Goal: Task Accomplishment & Management: Manage account settings

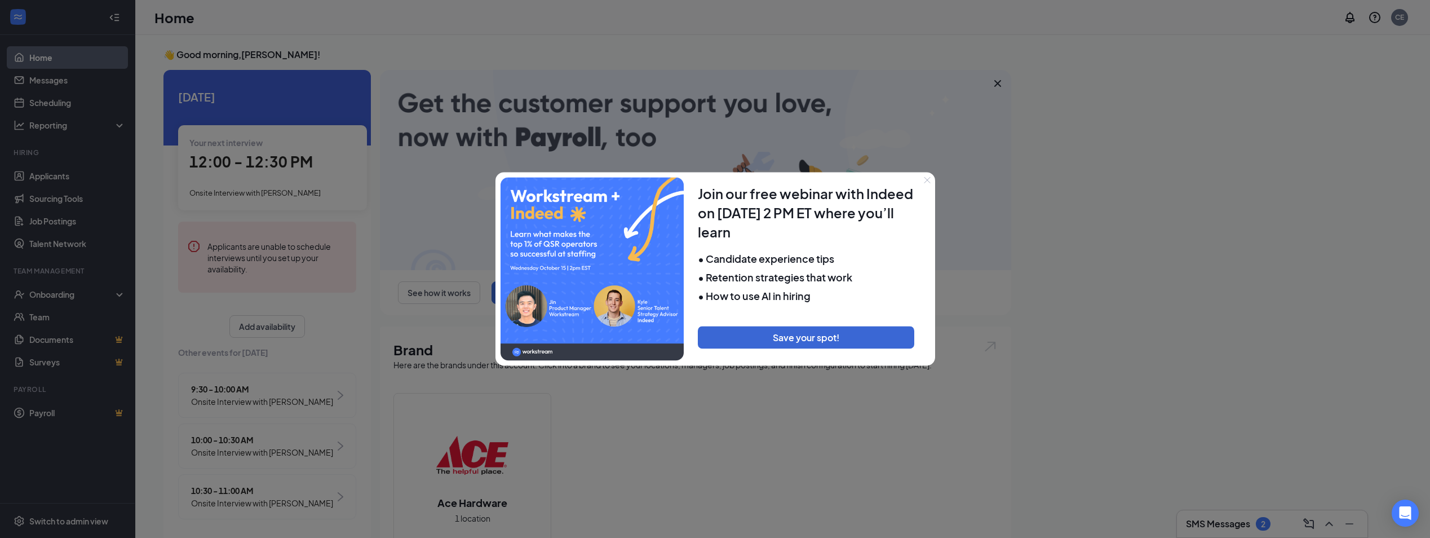
drag, startPoint x: 65, startPoint y: 169, endPoint x: 69, endPoint y: 173, distance: 6.0
click at [69, 173] on div at bounding box center [715, 269] width 1430 height 538
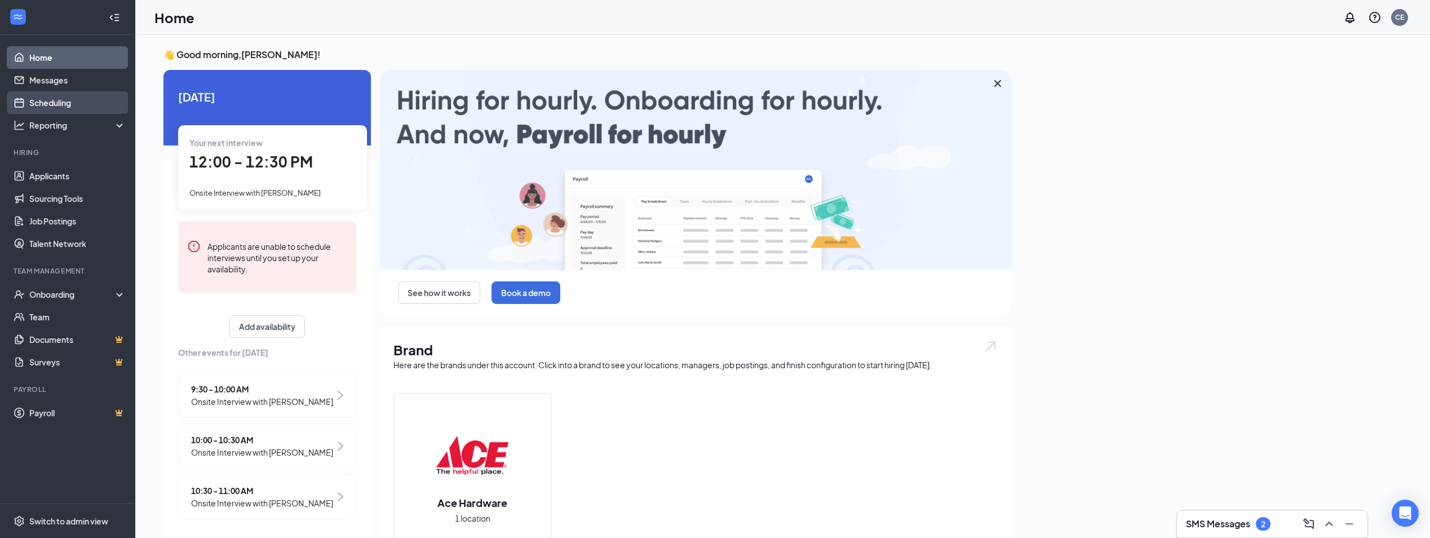
click at [62, 100] on link "Scheduling" at bounding box center [77, 102] width 96 height 23
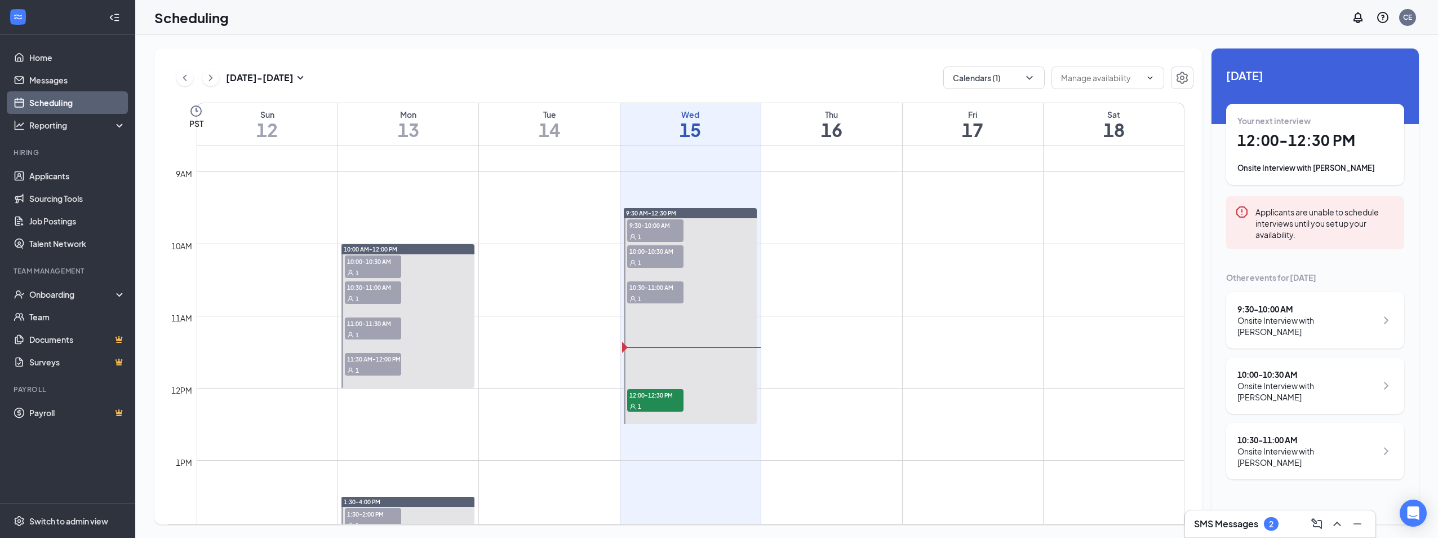
scroll to position [610, 0]
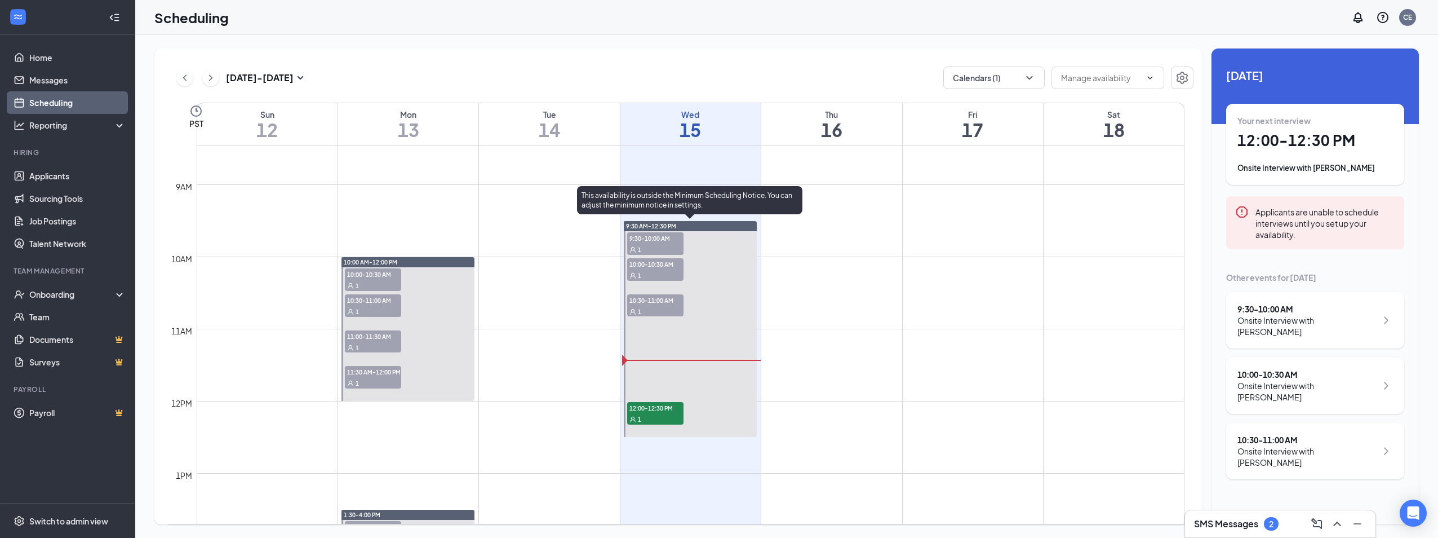
click at [646, 300] on span "10:30-11:00 AM" at bounding box center [655, 299] width 56 height 11
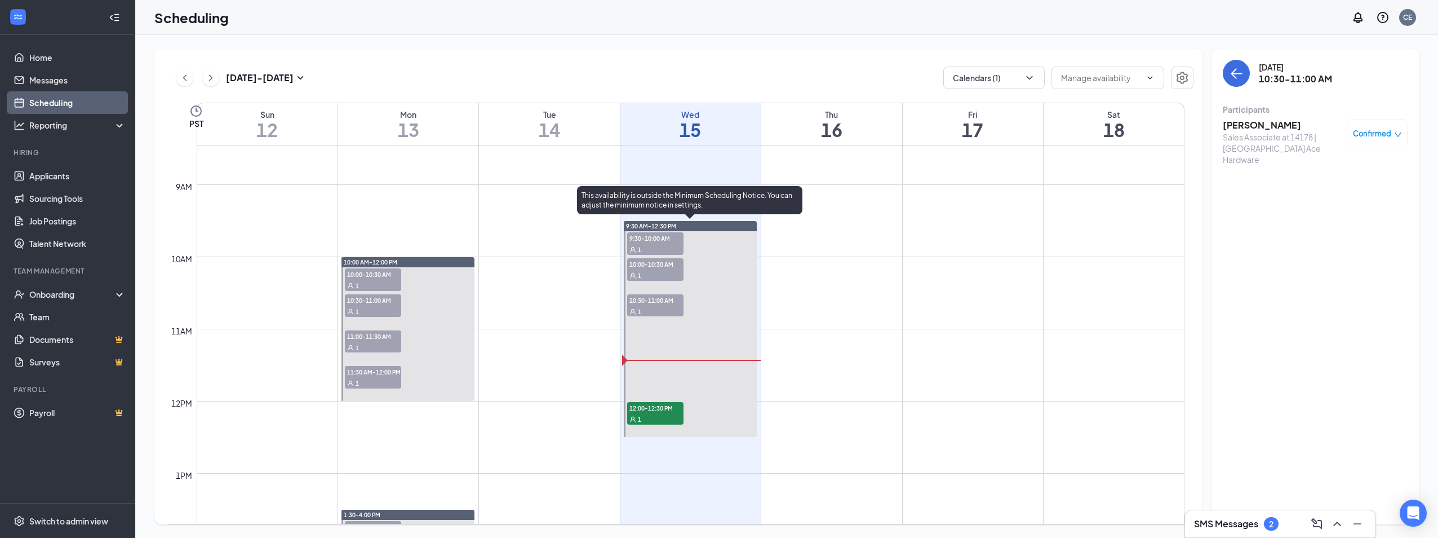
click at [653, 269] on div "1" at bounding box center [655, 274] width 56 height 11
click at [660, 241] on span "9:30-10:00 AM" at bounding box center [655, 237] width 56 height 11
click at [668, 409] on span "12:00-12:30 PM" at bounding box center [655, 407] width 56 height 11
click at [1248, 123] on h3 "[PERSON_NAME]" at bounding box center [1282, 125] width 118 height 12
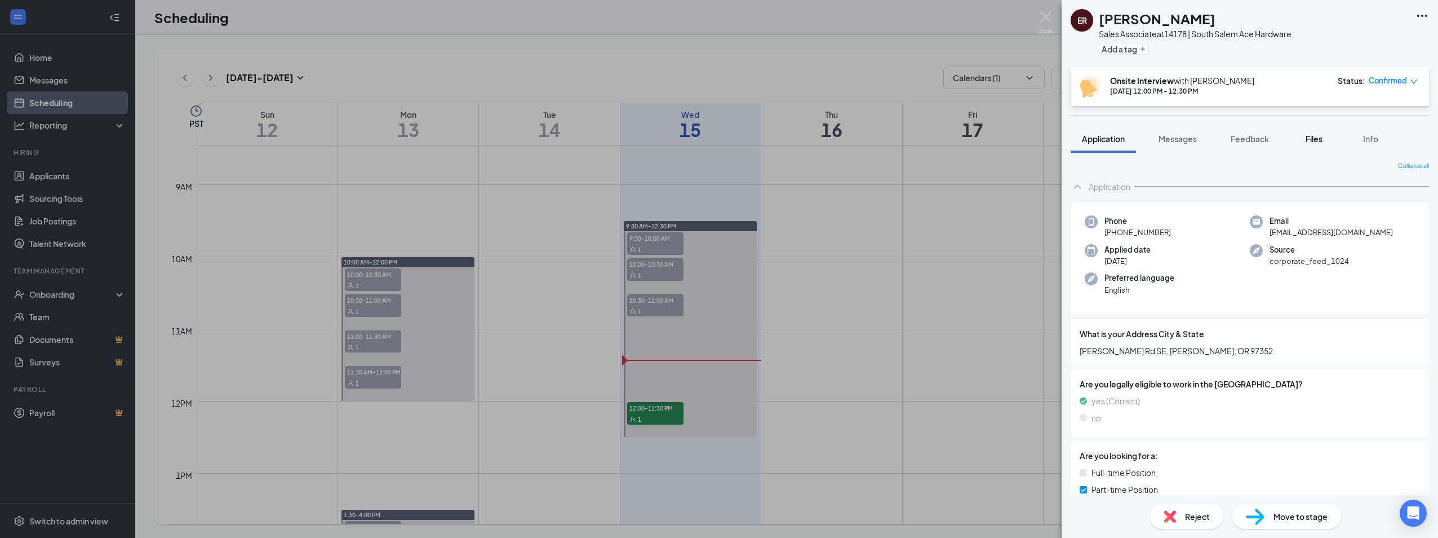
click at [1319, 140] on span "Files" at bounding box center [1314, 139] width 17 height 10
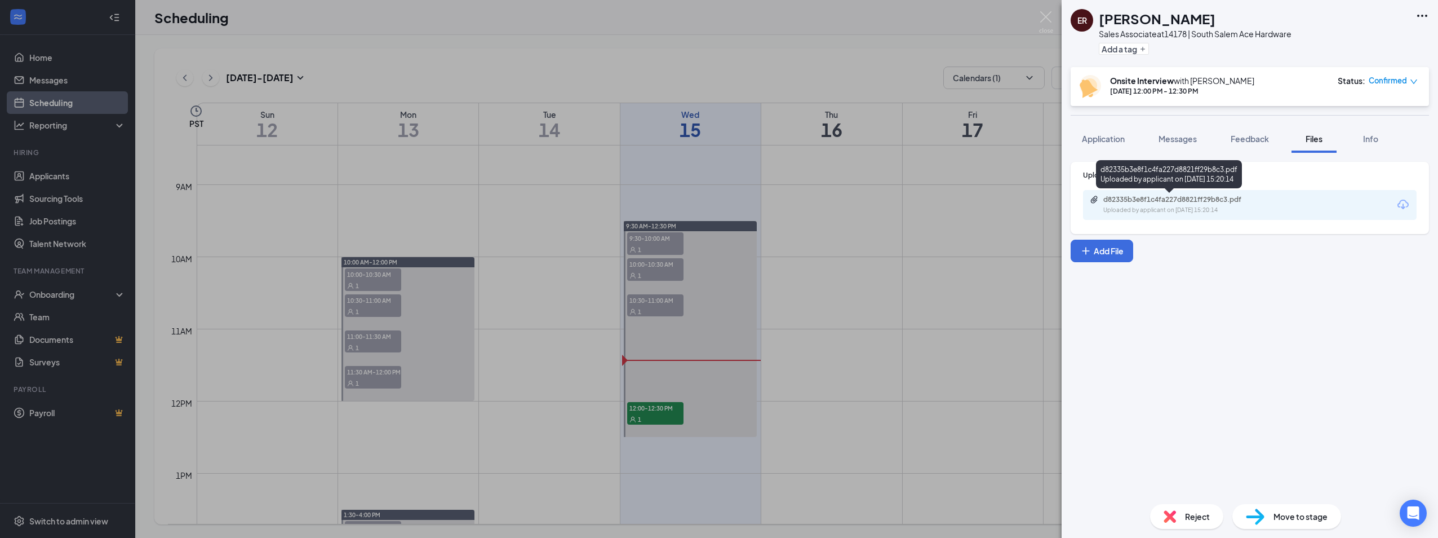
click at [1159, 196] on div "d82335b3e8f1c4fa227d8821ff29b8c3.pdf" at bounding box center [1183, 199] width 158 height 9
click at [45, 54] on div "ER [PERSON_NAME] Sales Associate at 14178 | [GEOGRAPHIC_DATA] Ace Hardware Add …" at bounding box center [719, 269] width 1438 height 538
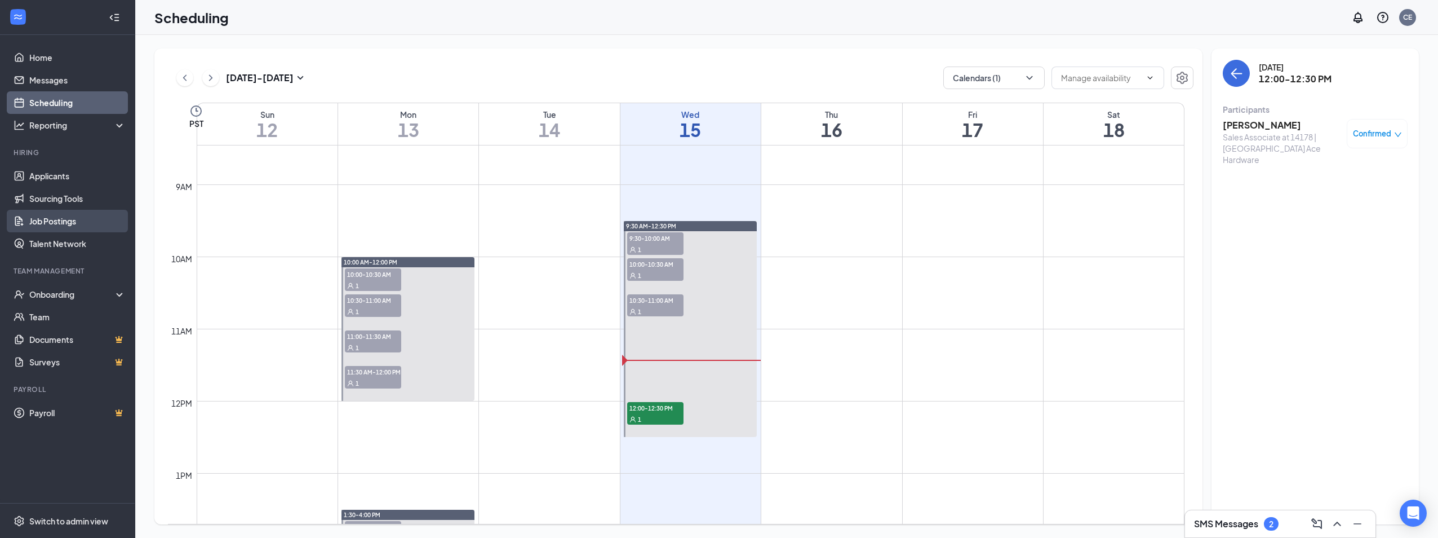
click at [63, 221] on link "Job Postings" at bounding box center [77, 221] width 96 height 23
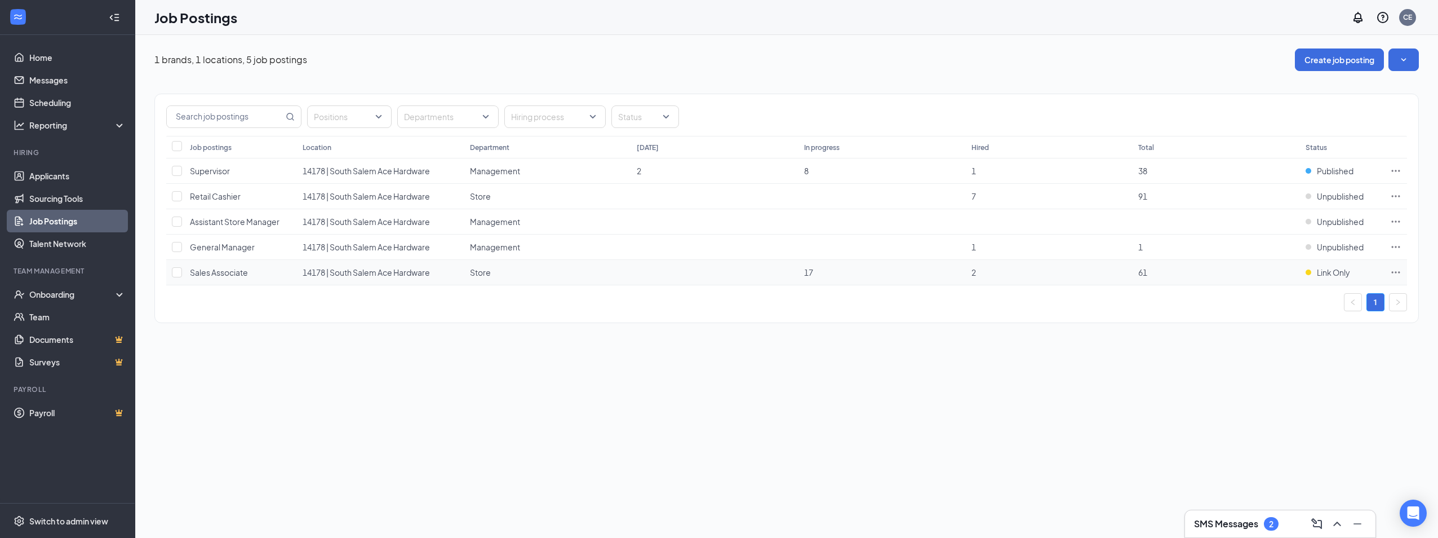
click at [1396, 272] on icon "Ellipses" at bounding box center [1396, 272] width 8 height 2
click at [1303, 366] on span "Link to job posting" at bounding box center [1275, 369] width 66 height 10
click at [1392, 170] on icon "Ellipses" at bounding box center [1395, 170] width 11 height 11
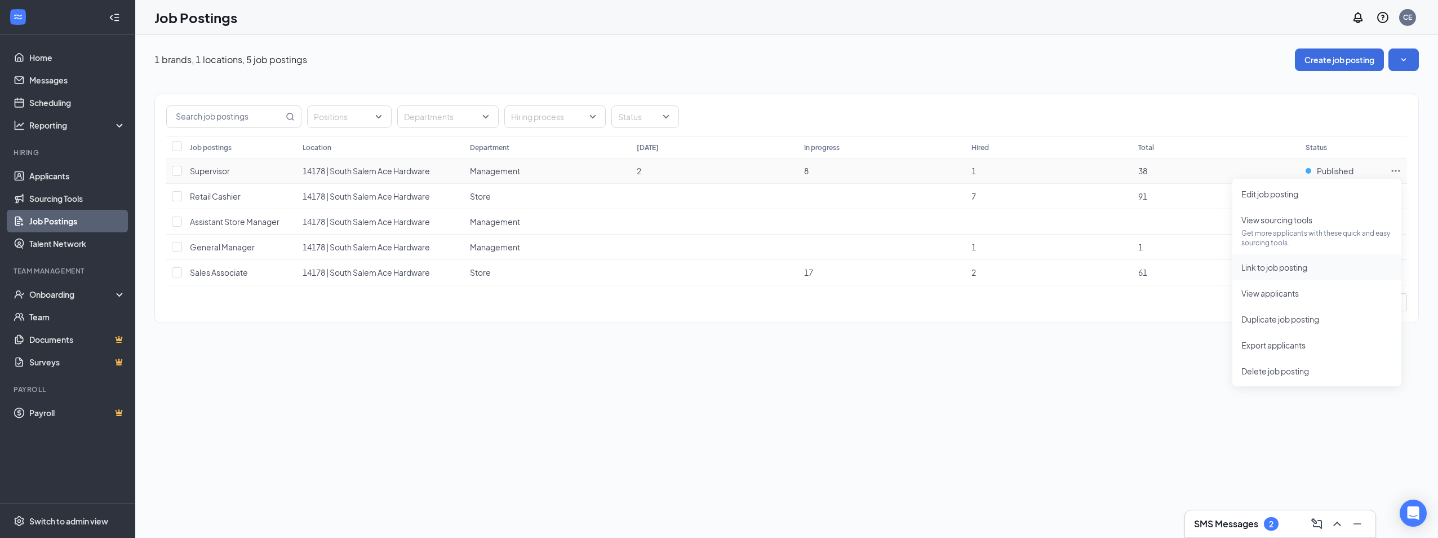
click at [1300, 269] on span "Link to job posting" at bounding box center [1275, 267] width 66 height 10
